Goal: Transaction & Acquisition: Book appointment/travel/reservation

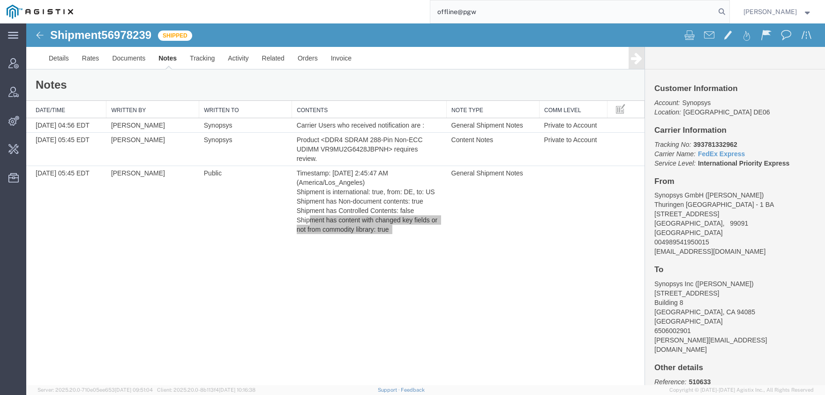
type input "offline@pgw"
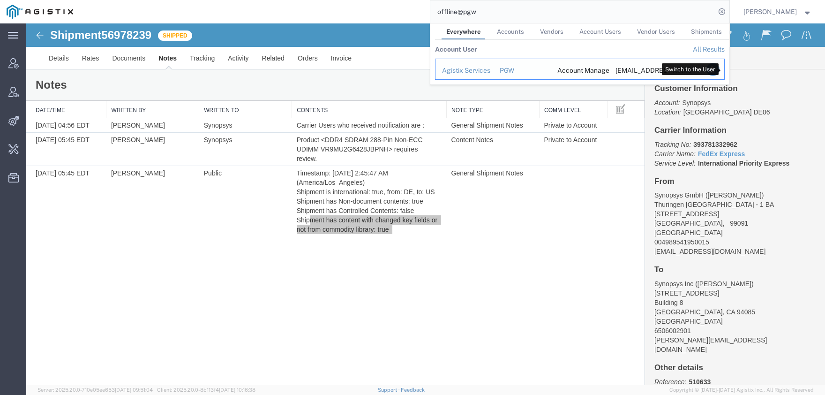
click at [719, 66] on icon "Search Results" at bounding box center [712, 69] width 13 height 13
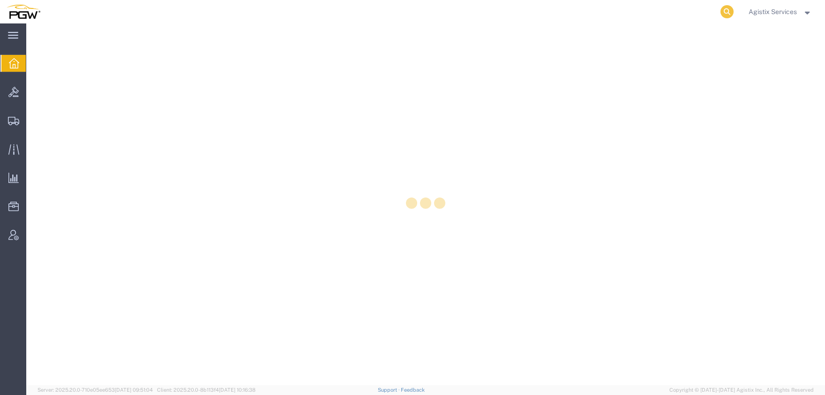
click at [725, 11] on icon at bounding box center [727, 11] width 13 height 13
paste input "56995250"
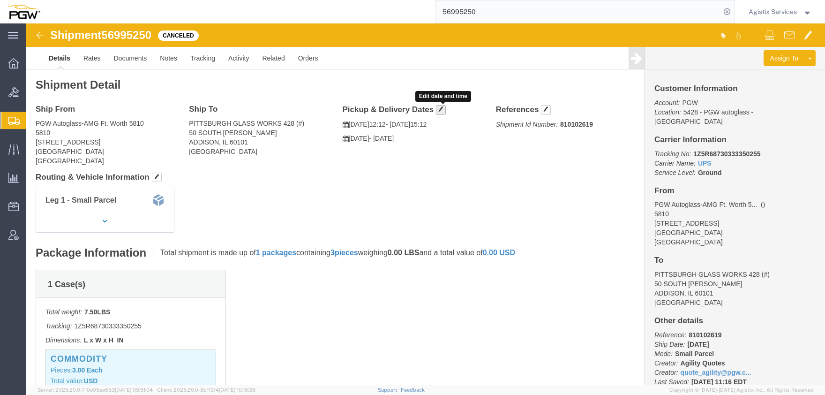
click span "button"
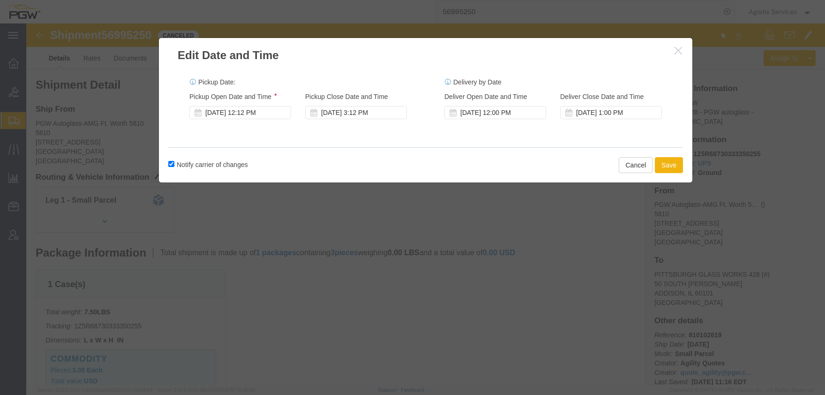
click button "button"
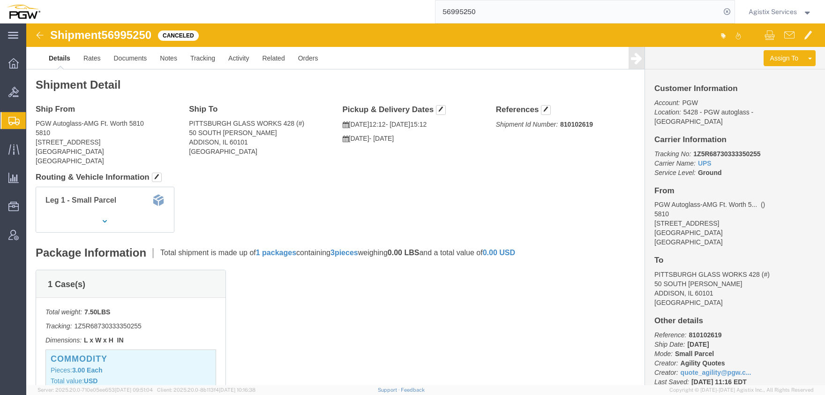
click at [436, 17] on input "56995250" at bounding box center [578, 11] width 285 height 23
type input "56994994"
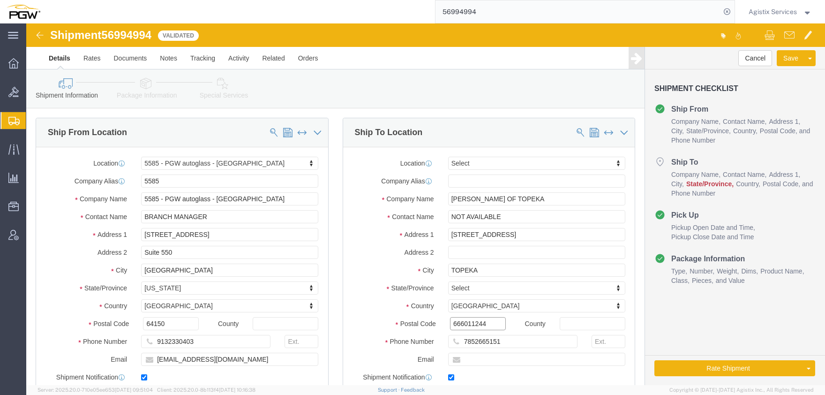
drag, startPoint x: 445, startPoint y: 301, endPoint x: 632, endPoint y: 322, distance: 187.8
click input "666011244"
type input "66601"
select select "28385"
select select
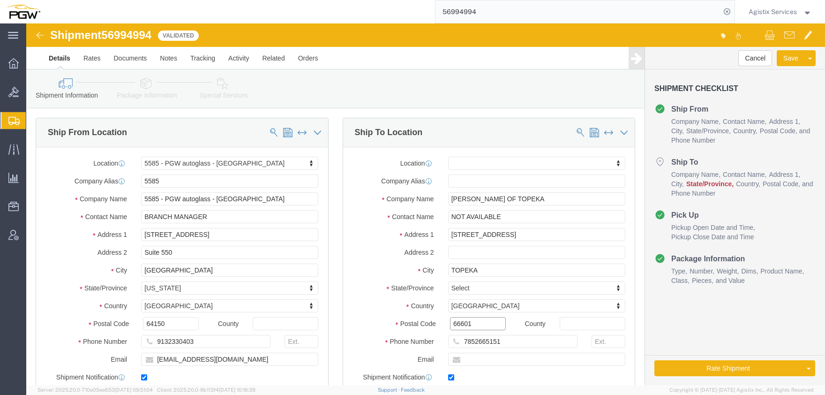
type input "66601"
click body "Shipment 56994994 Validated Details Rates Documents Notes Tracking Activity Rel…"
select select
type input "kans"
select select
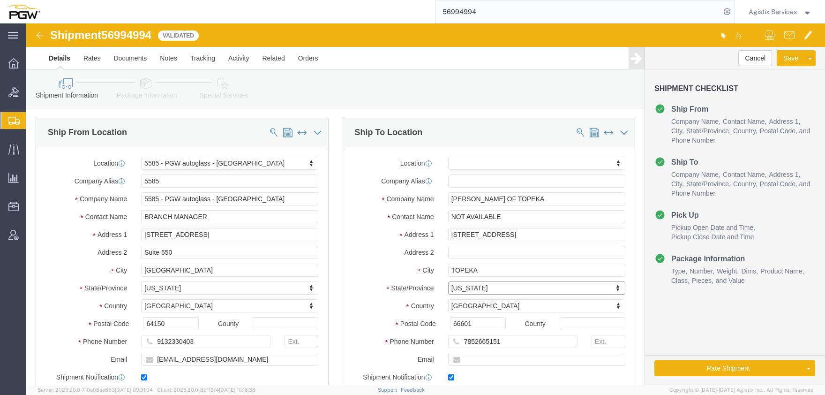
select select "AR"
type input "k"
type input "kans"
select select
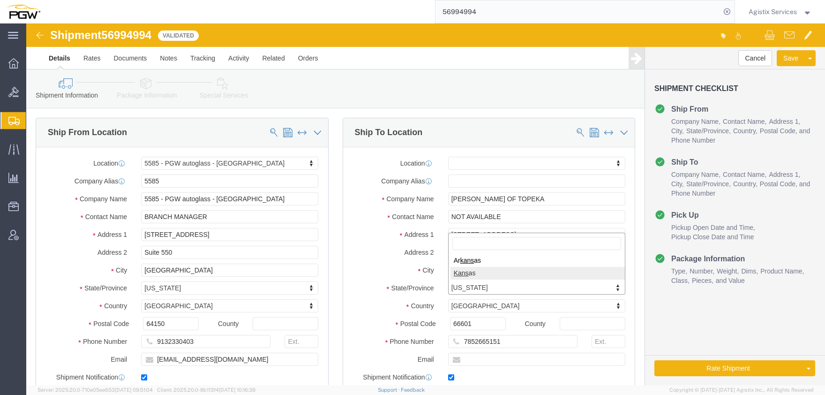
select select "KS"
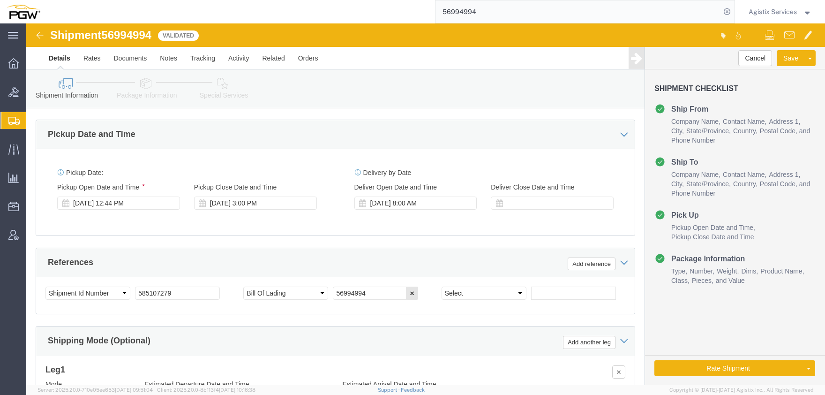
scroll to position [567, 0]
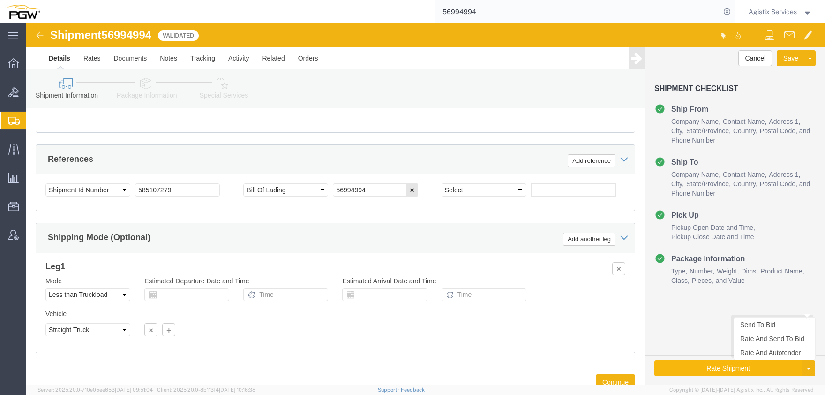
click button "Rate Shipment"
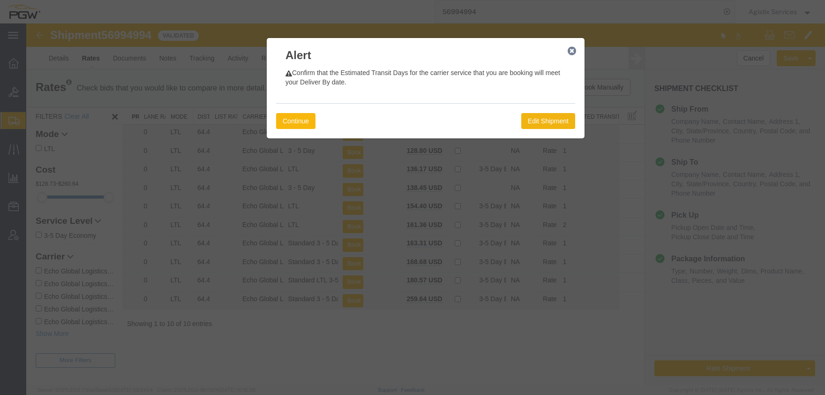
click at [302, 121] on button "Continue" at bounding box center [295, 121] width 39 height 16
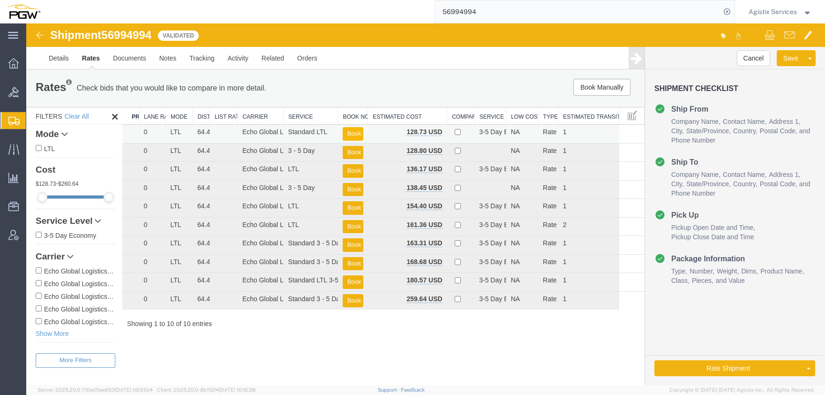
click at [354, 132] on button "Book" at bounding box center [353, 134] width 21 height 14
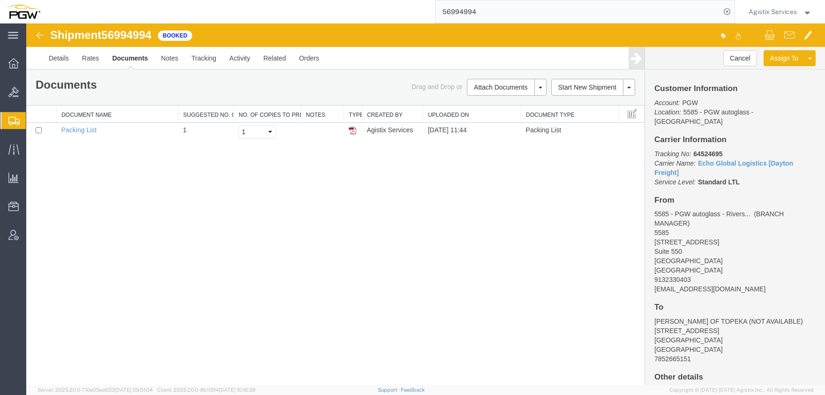
scroll to position [72, 0]
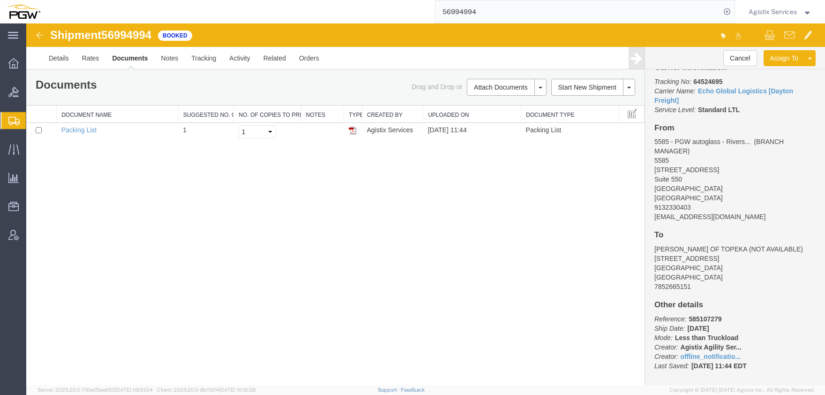
drag, startPoint x: 350, startPoint y: 17, endPoint x: 319, endPoint y: 20, distance: 30.6
click at [436, 17] on input "56994994" at bounding box center [578, 11] width 285 height 23
type input "56994336"
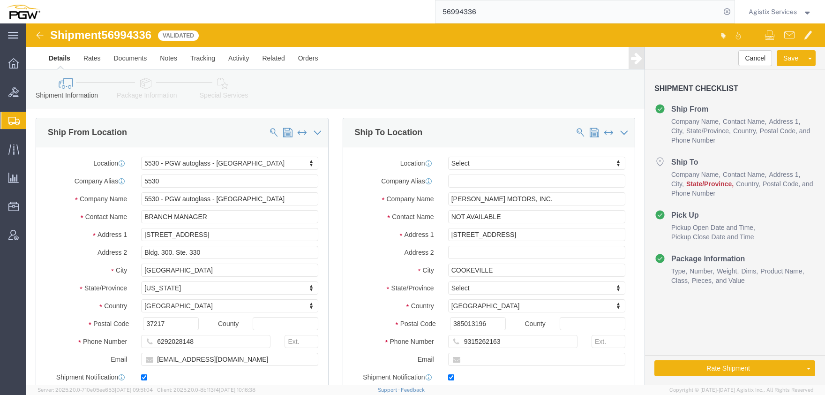
select select "28357"
click div
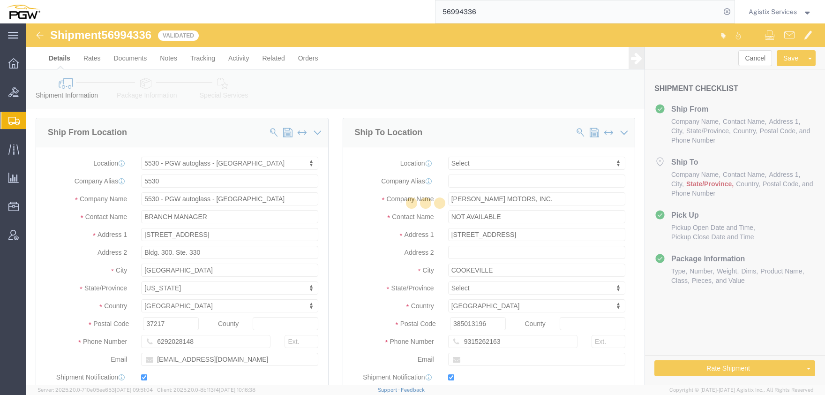
scroll to position [103, 0]
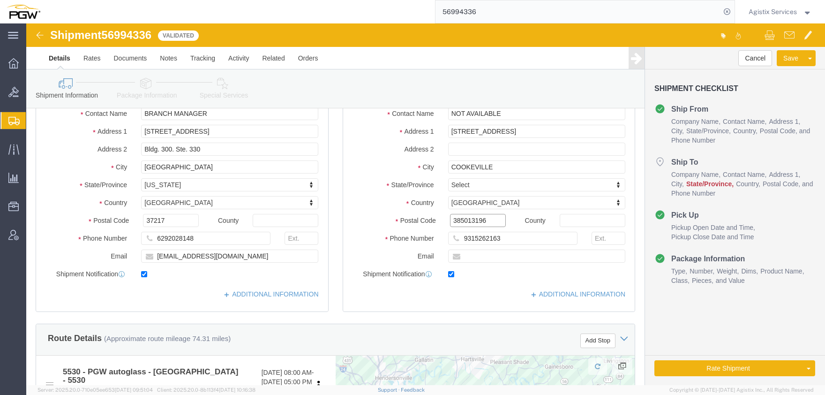
click input "385013196"
drag, startPoint x: 447, startPoint y: 196, endPoint x: 548, endPoint y: 197, distance: 100.4
click input "385013196"
type input "38501"
drag, startPoint x: 486, startPoint y: 143, endPoint x: 357, endPoint y: 142, distance: 129.4
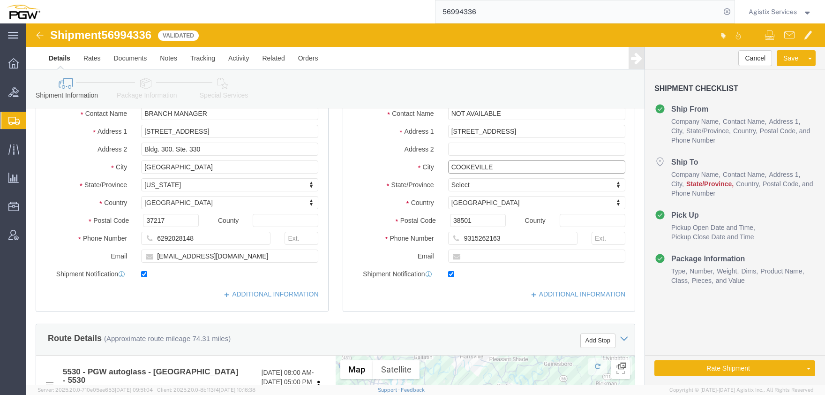
click input "COOKEVILLE"
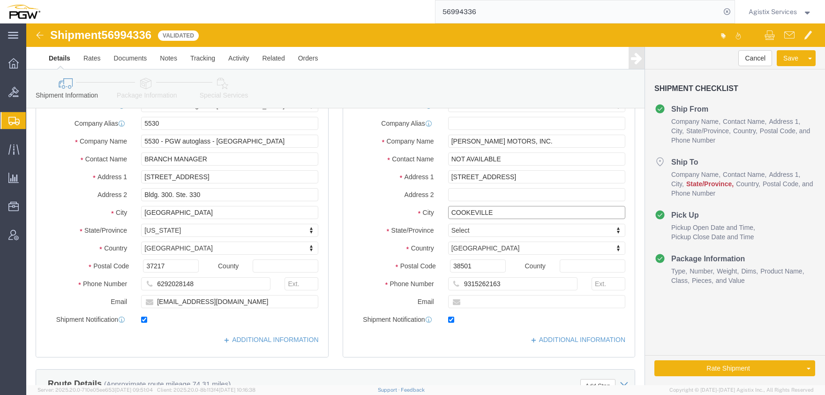
scroll to position [0, 0]
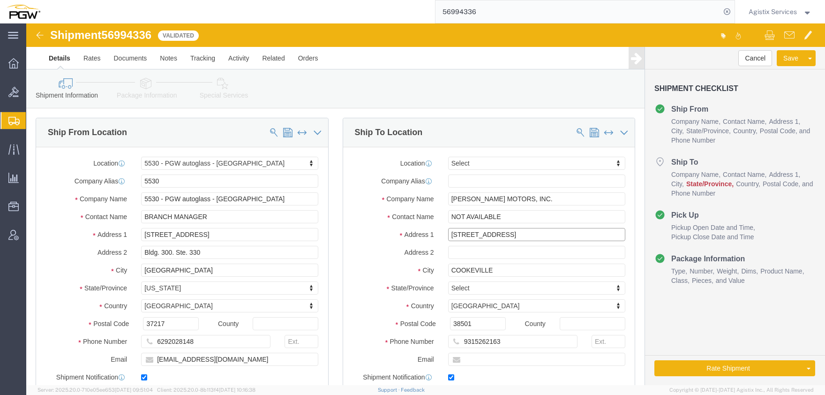
drag, startPoint x: 489, startPoint y: 210, endPoint x: 349, endPoint y: 208, distance: 140.2
click input "[STREET_ADDRESS]"
drag, startPoint x: 477, startPoint y: 262, endPoint x: 481, endPoint y: 258, distance: 5.6
click body "Shipment 56994336 Validated Details Rates Documents Notes Tracking Activity Rel…"
type input "ten"
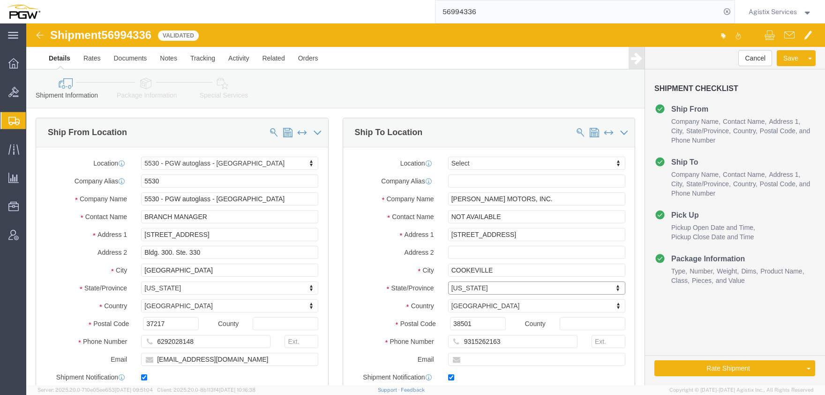
select select "TN"
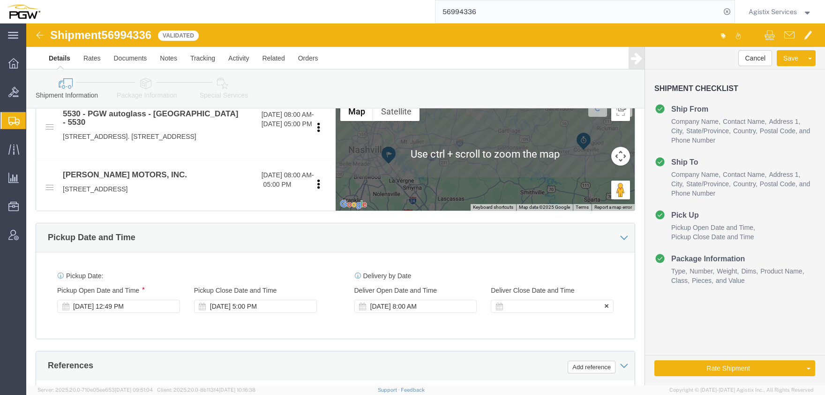
scroll to position [516, 0]
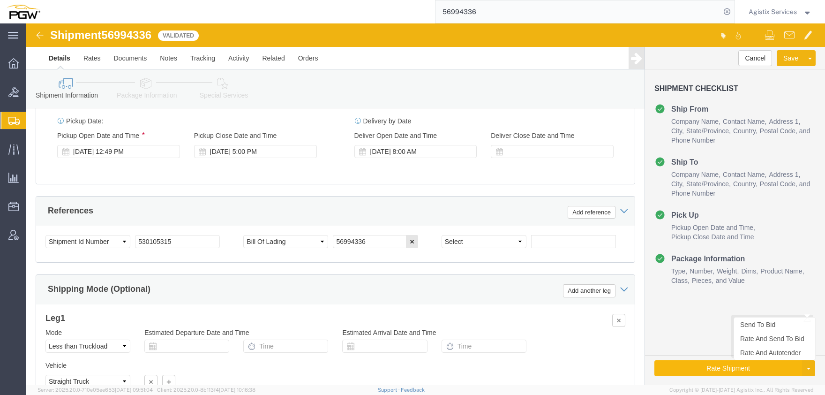
click button "Rate Shipment"
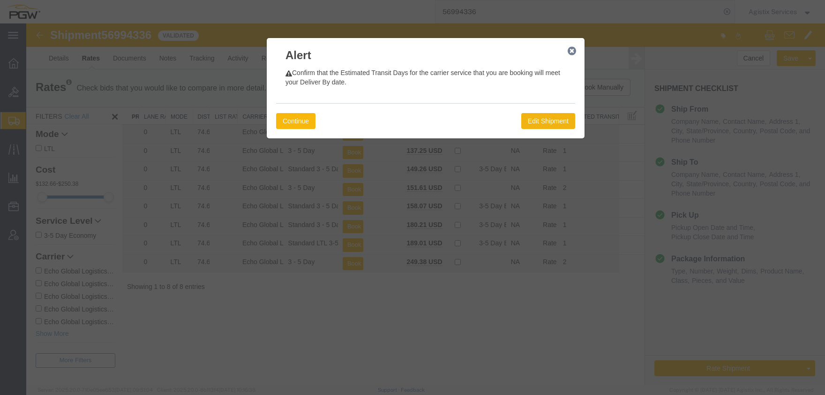
click at [302, 122] on button "Continue" at bounding box center [295, 121] width 39 height 16
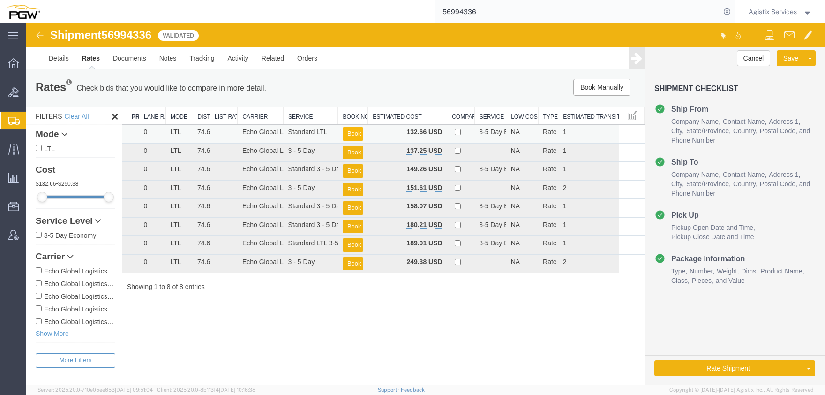
click at [355, 136] on button "Book" at bounding box center [353, 134] width 21 height 14
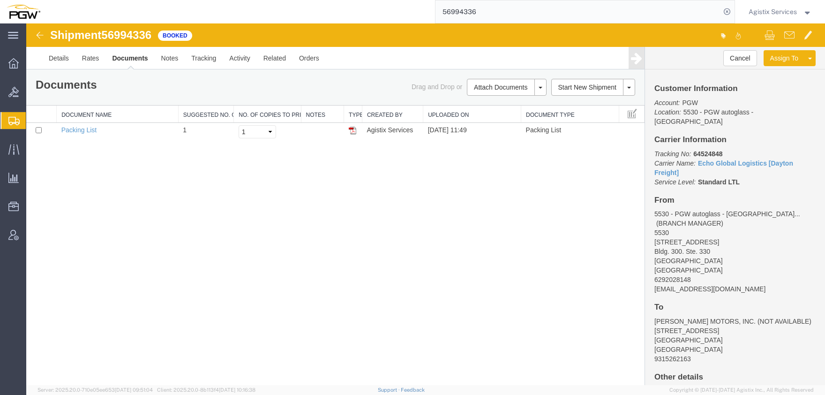
scroll to position [72, 0]
